Goal: Find specific fact

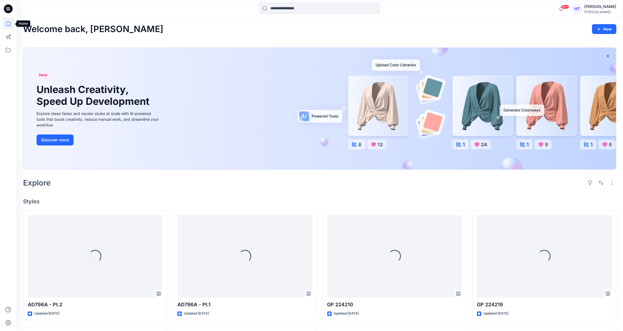
click at [10, 24] on icon at bounding box center [8, 24] width 12 height 12
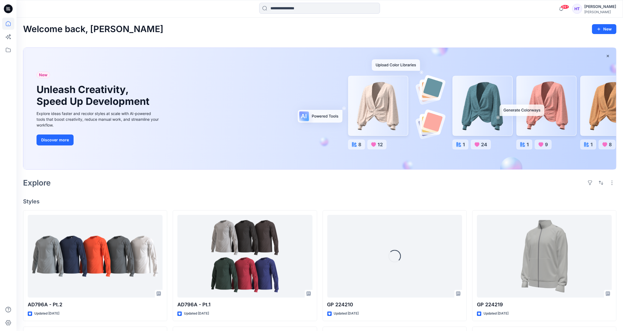
click at [9, 24] on icon at bounding box center [8, 24] width 12 height 12
click at [282, 12] on input at bounding box center [319, 8] width 121 height 11
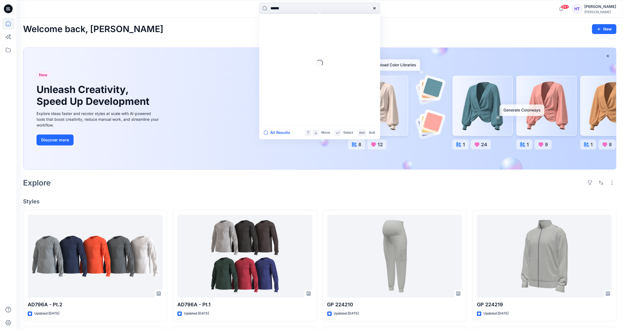
type input "******"
click at [287, 26] on link "GP 217485" at bounding box center [319, 30] width 119 height 10
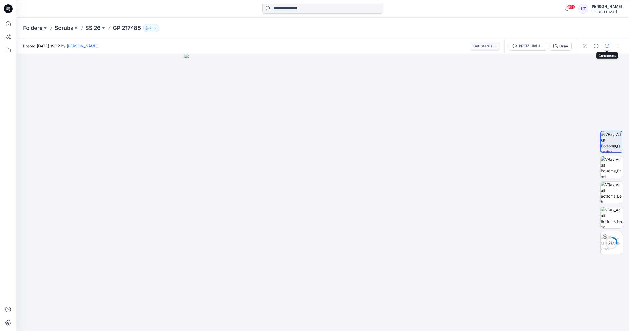
click at [607, 49] on button "button" at bounding box center [607, 46] width 9 height 9
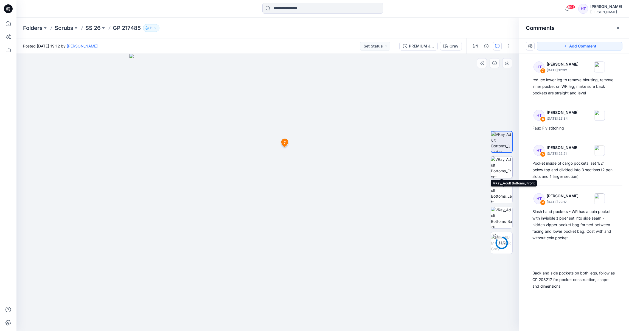
click at [502, 169] on img at bounding box center [501, 166] width 21 height 21
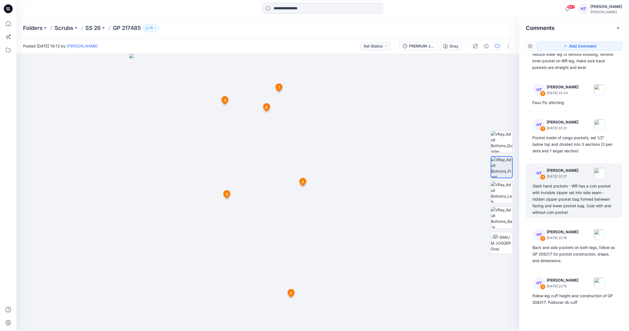
scroll to position [74, 0]
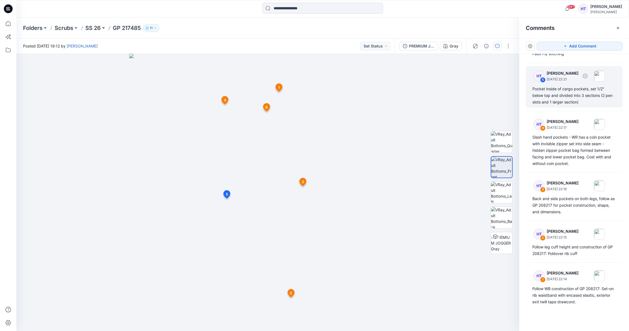
click at [580, 98] on div "Pocket inside of cargo pockets, set 1/2" below top and divided into 3 sections …" at bounding box center [573, 96] width 83 height 20
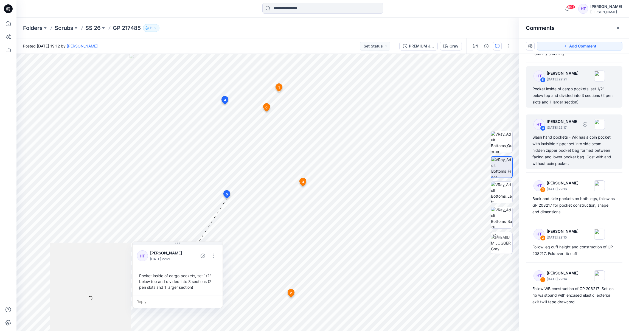
click at [586, 154] on div "Slash hand pockets - WR has a coin pocket with invisible zipper set into side s…" at bounding box center [573, 150] width 83 height 33
